Goal: Check status: Check status

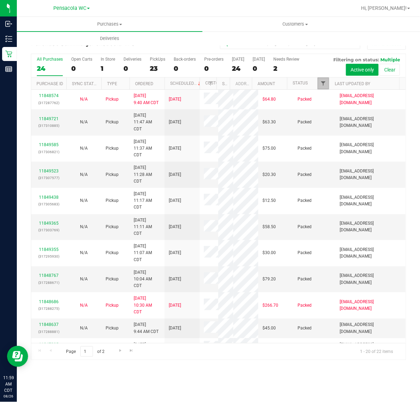
click at [323, 85] on span "Filter" at bounding box center [323, 84] width 6 height 6
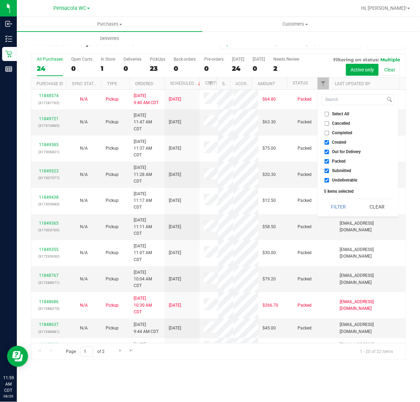
click at [332, 112] on span "Select All" at bounding box center [340, 114] width 17 height 4
click at [329, 112] on input "Select All" at bounding box center [326, 114] width 5 height 5
checkbox input "true"
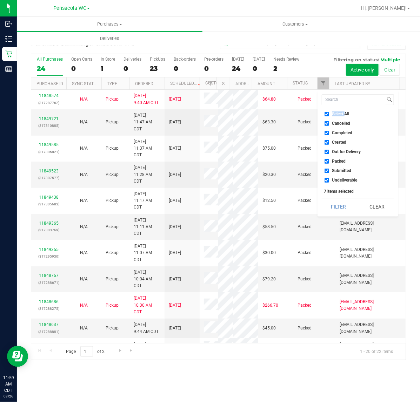
click at [332, 112] on span "Select All" at bounding box center [340, 114] width 17 height 4
click at [329, 112] on input "Select All" at bounding box center [326, 114] width 5 height 5
checkbox input "false"
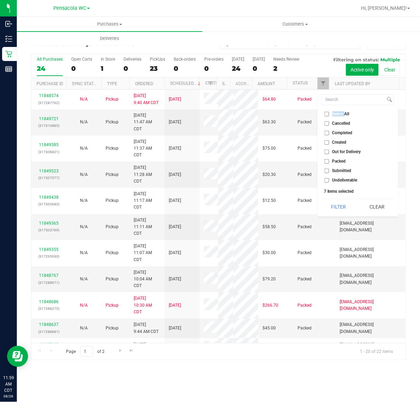
checkbox input "false"
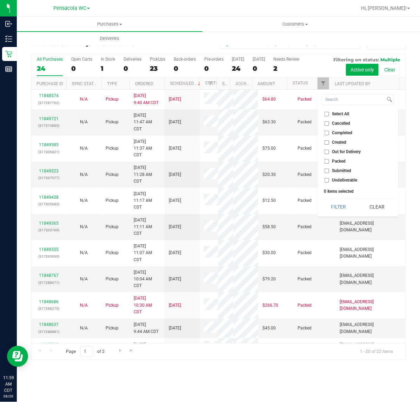
click at [336, 169] on span "Submitted" at bounding box center [341, 171] width 19 height 4
click at [329, 169] on input "Submitted" at bounding box center [326, 171] width 5 height 5
checkbox input "true"
click at [339, 205] on button "Filter" at bounding box center [338, 206] width 34 height 15
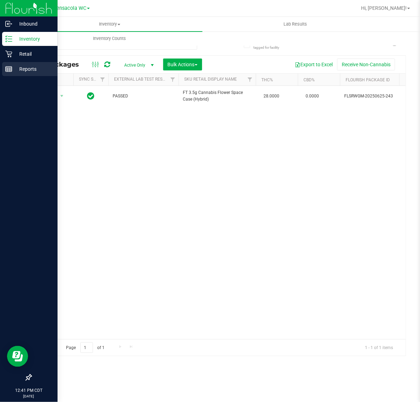
click at [16, 68] on p "Reports" at bounding box center [33, 69] width 42 height 8
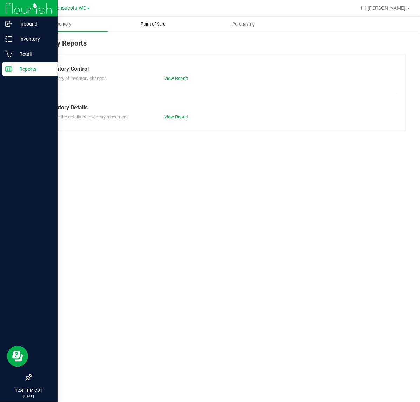
click at [148, 24] on span "Point of Sale" at bounding box center [152, 24] width 43 height 6
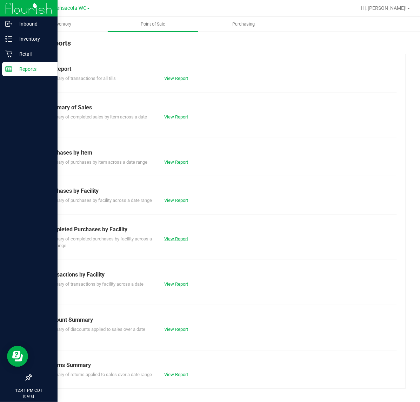
click at [180, 242] on link "View Report" at bounding box center [176, 238] width 24 height 5
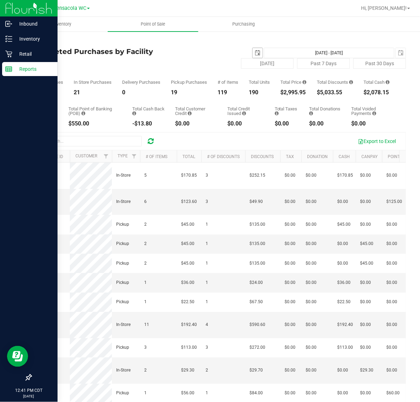
click at [255, 52] on span "select" at bounding box center [258, 53] width 6 height 6
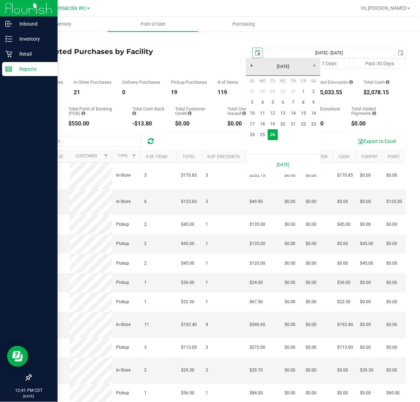
scroll to position [0, 18]
click at [262, 122] on link "18" at bounding box center [262, 124] width 10 height 11
type input "2025-08-18"
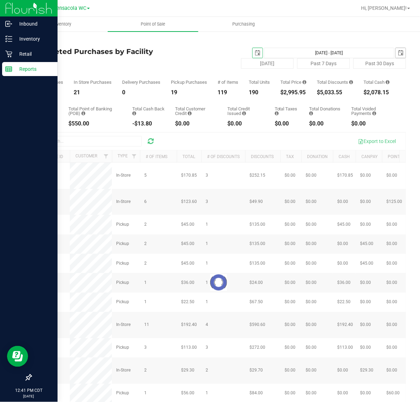
click at [395, 48] on span "select" at bounding box center [400, 53] width 10 height 10
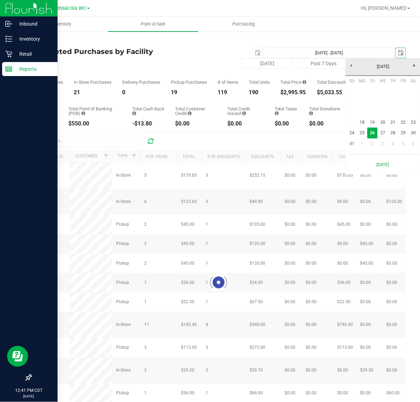
scroll to position [0, 18]
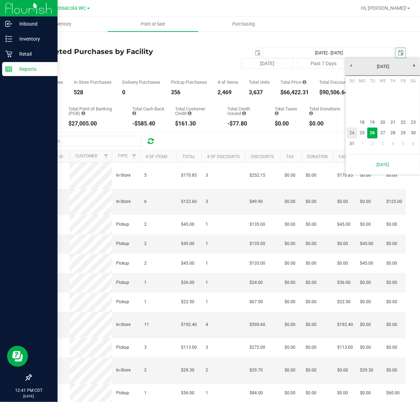
click at [356, 137] on link "24" at bounding box center [352, 133] width 10 height 11
type input "Aug 18, 2025 - Aug 24, 2025"
type input "2025-08-24"
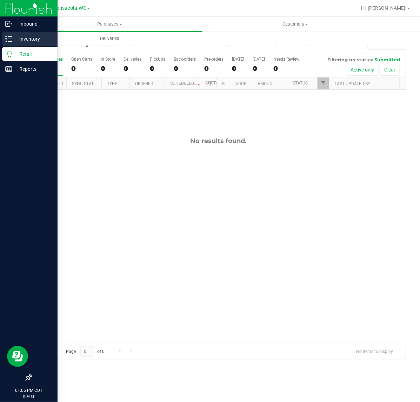
click at [5, 38] on icon at bounding box center [8, 38] width 7 height 7
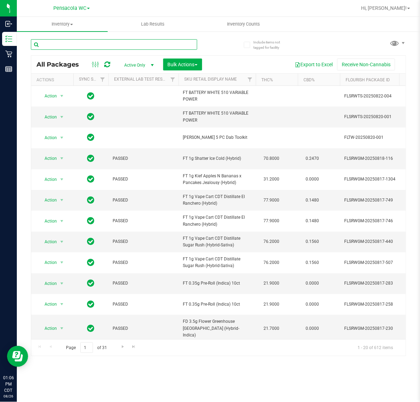
click at [62, 47] on input "text" at bounding box center [114, 44] width 166 height 11
type input "0265140056666310"
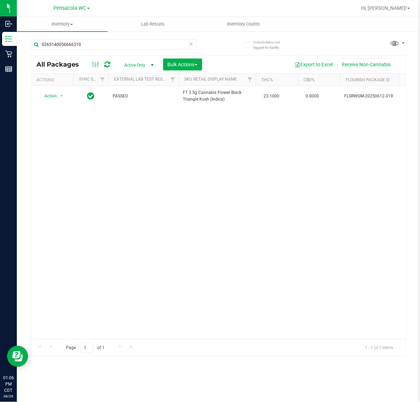
drag, startPoint x: 140, startPoint y: 343, endPoint x: 141, endPoint y: 337, distance: 6.1
click at [140, 337] on div "All Packages Active Only Active Only Lab Samples Locked All External Internal B…" at bounding box center [218, 205] width 375 height 301
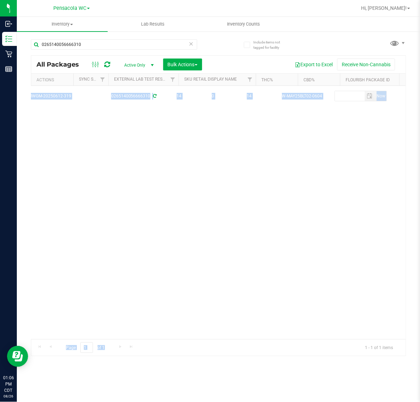
scroll to position [0, 321]
click at [145, 123] on div "Action Action Create package Edit attributes Global inventory Locate package Lo…" at bounding box center [218, 212] width 374 height 253
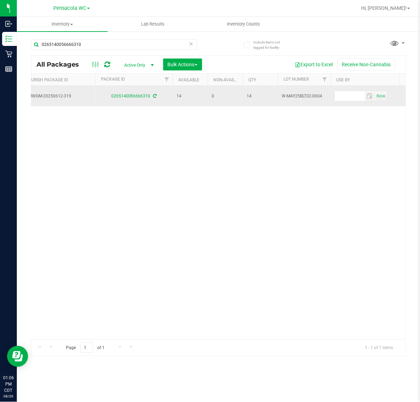
click at [137, 92] on td "0265140056666310" at bounding box center [133, 96] width 77 height 20
click at [137, 94] on div "0265140056666310" at bounding box center [133, 96] width 79 height 7
click at [138, 94] on link "0265140056666310" at bounding box center [130, 96] width 39 height 5
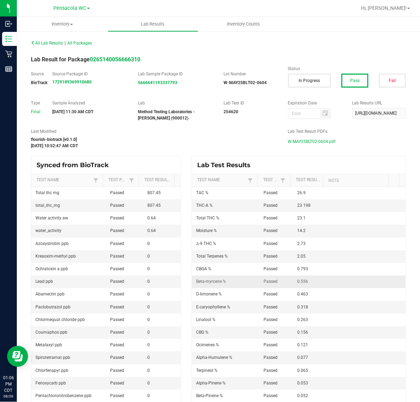
drag, startPoint x: 227, startPoint y: 282, endPoint x: 346, endPoint y: 285, distance: 118.9
click at [346, 285] on tr "Beta-myrcene % Passed 0.556" at bounding box center [299, 282] width 214 height 13
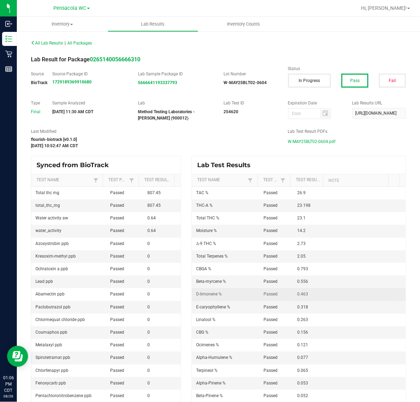
click at [348, 297] on td at bounding box center [360, 294] width 67 height 13
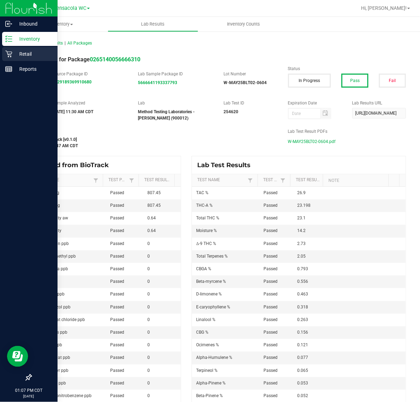
click at [10, 50] on icon at bounding box center [8, 53] width 7 height 7
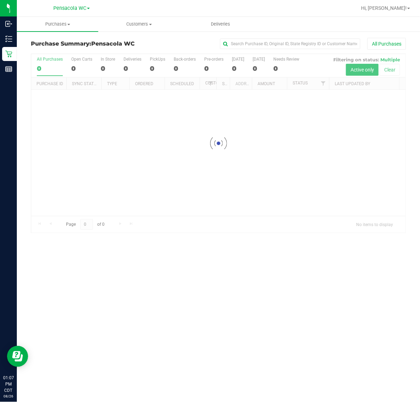
click at [323, 83] on div at bounding box center [218, 143] width 374 height 179
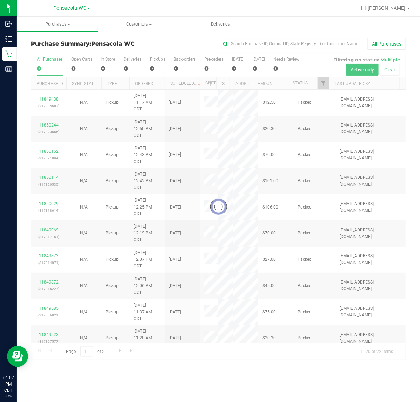
click at [323, 86] on div at bounding box center [218, 207] width 374 height 306
click at [326, 83] on div at bounding box center [218, 207] width 374 height 306
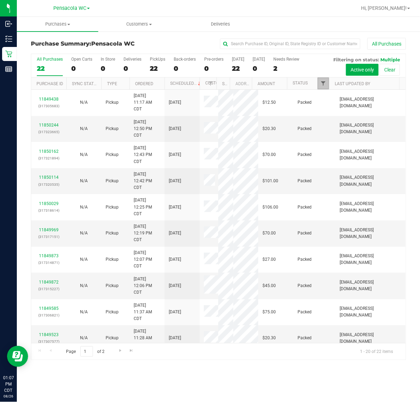
click at [321, 86] on span "Filter" at bounding box center [323, 84] width 6 height 6
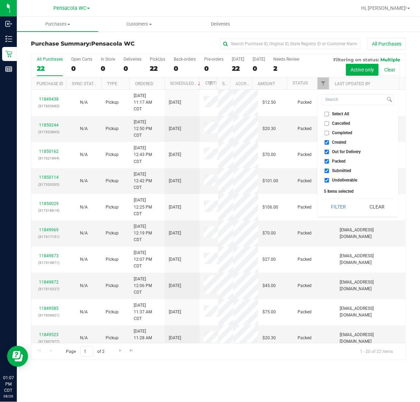
click at [339, 114] on span "Select All" at bounding box center [340, 114] width 17 height 4
click at [329, 114] on input "Select All" at bounding box center [326, 114] width 5 height 5
checkbox input "true"
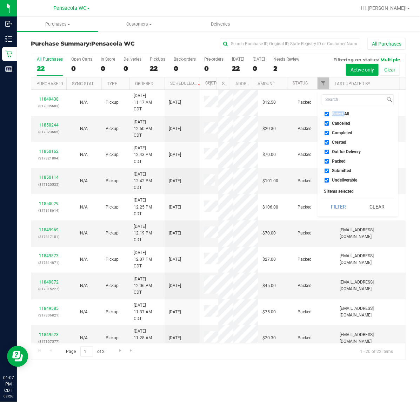
click at [339, 114] on span "Select All" at bounding box center [340, 114] width 17 height 4
click at [329, 114] on input "Select All" at bounding box center [326, 114] width 5 height 5
checkbox input "false"
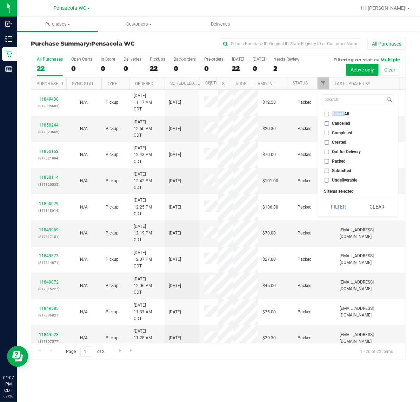
checkbox input "false"
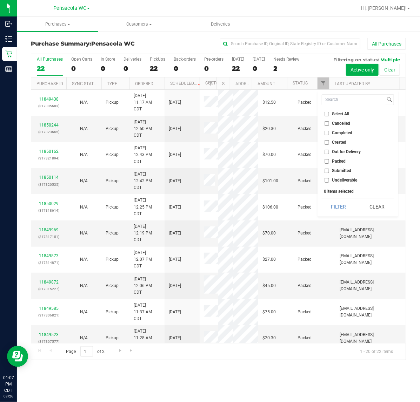
click at [342, 167] on li "Submitted" at bounding box center [357, 170] width 72 height 7
click at [339, 170] on span "Submitted" at bounding box center [341, 171] width 19 height 4
click at [329, 170] on input "Submitted" at bounding box center [326, 171] width 5 height 5
checkbox input "true"
click at [327, 206] on button "Filter" at bounding box center [338, 206] width 34 height 15
